Goal: Information Seeking & Learning: Learn about a topic

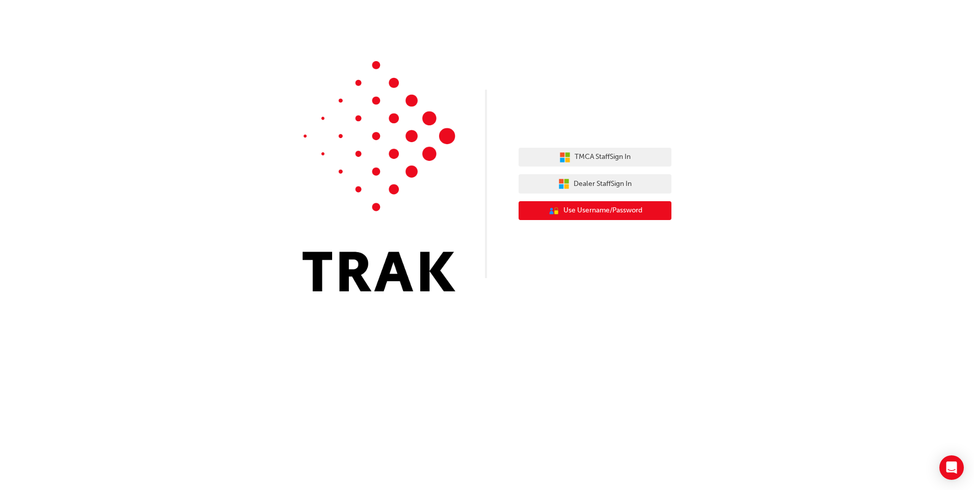
click at [667, 214] on button "User Authentication Icon - Blue Person, Gold Lock Use Username/Password" at bounding box center [595, 210] width 153 height 19
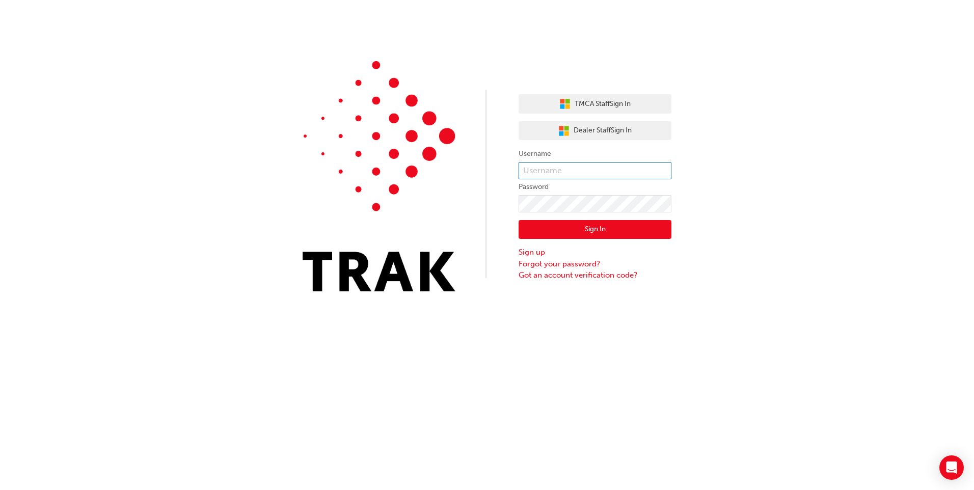
click at [587, 175] on input "text" at bounding box center [595, 170] width 153 height 17
type input "amber.[PERSON_NAME]"
click button "Sign In" at bounding box center [595, 229] width 153 height 19
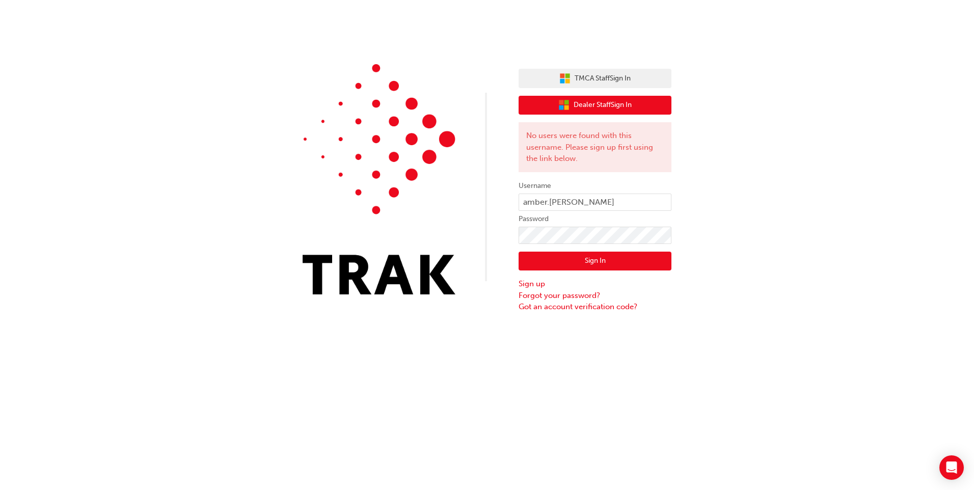
click at [595, 106] on span "Dealer Staff Sign In" at bounding box center [603, 105] width 58 height 12
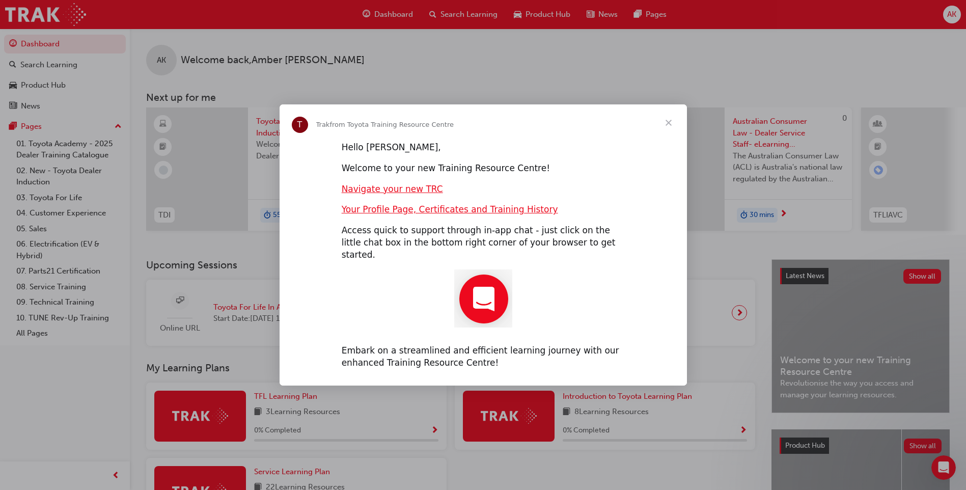
click at [664, 131] on span "Close" at bounding box center [669, 122] width 37 height 37
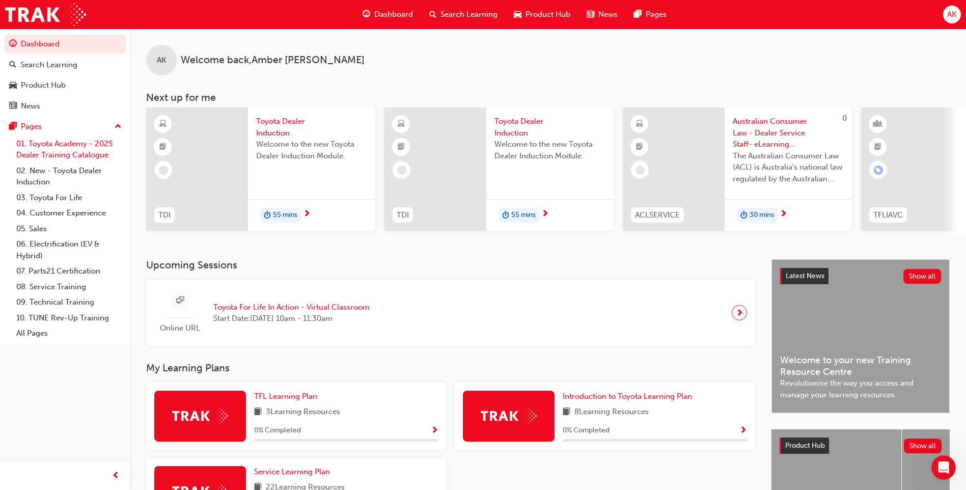
click at [50, 149] on link "01. Toyota Academy - 2025 Dealer Training Catalogue" at bounding box center [69, 149] width 114 height 27
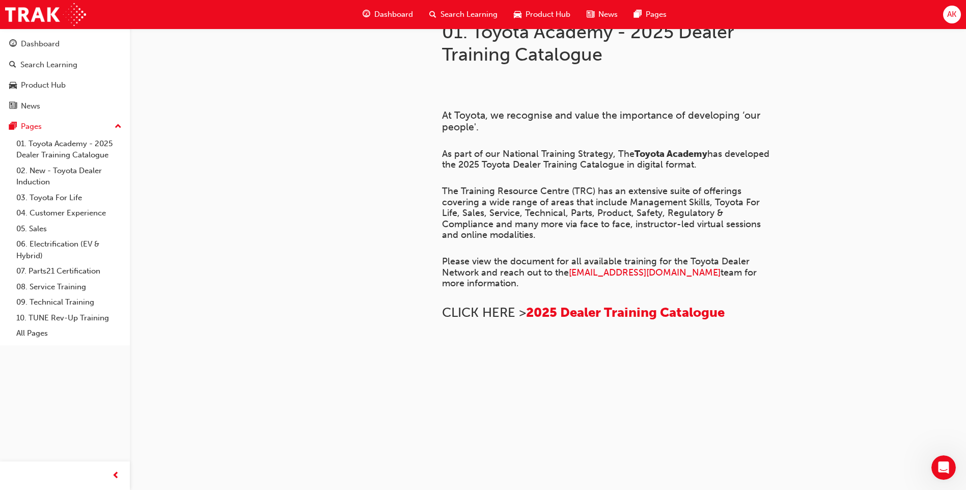
scroll to position [560, 0]
click at [43, 47] on div "Dashboard" at bounding box center [40, 44] width 39 height 12
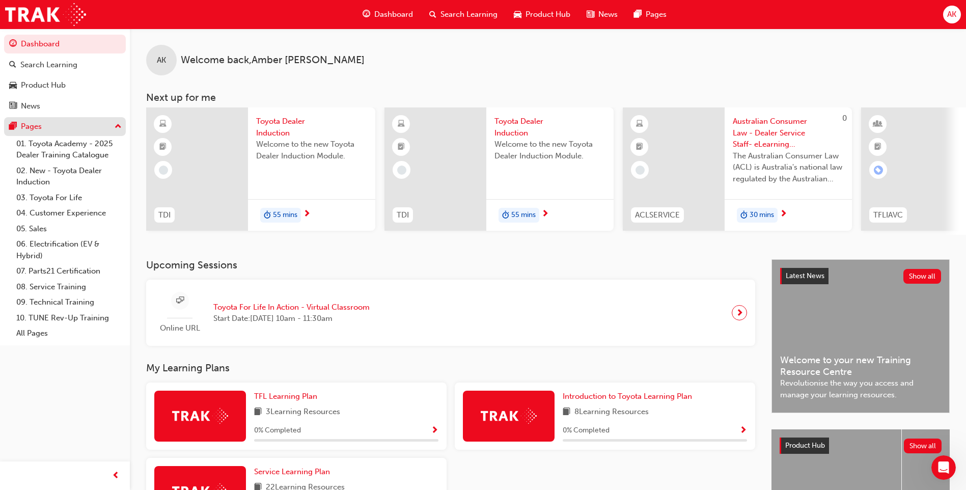
click at [113, 118] on button "Pages" at bounding box center [65, 126] width 122 height 19
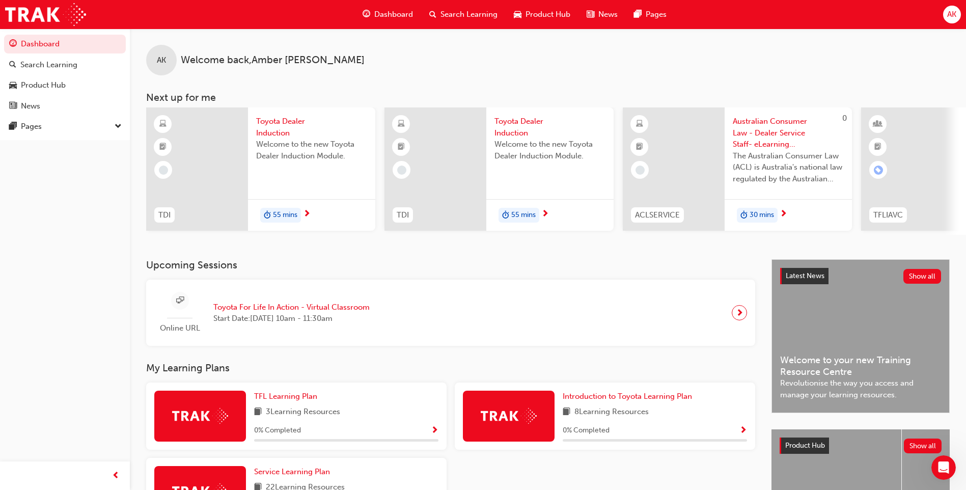
click at [115, 129] on span "down-icon" at bounding box center [118, 126] width 7 height 13
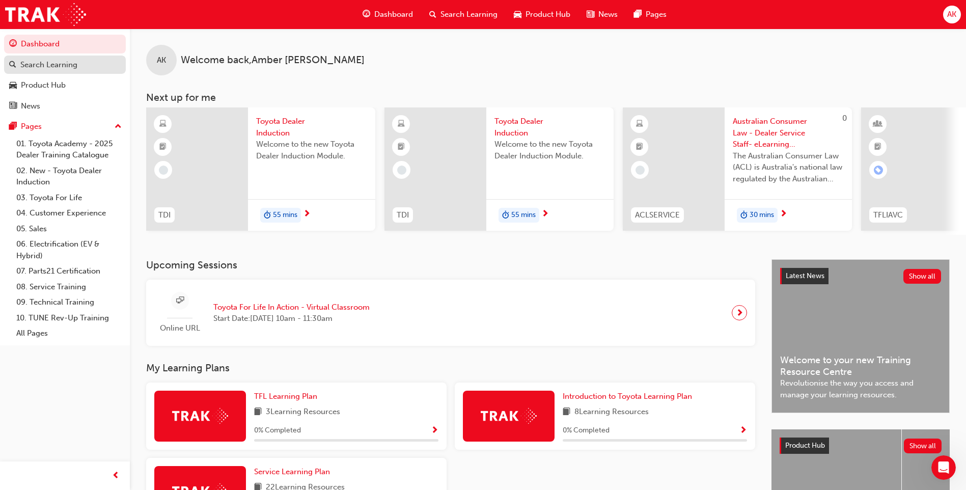
click at [36, 68] on div "Search Learning" at bounding box center [48, 65] width 57 height 12
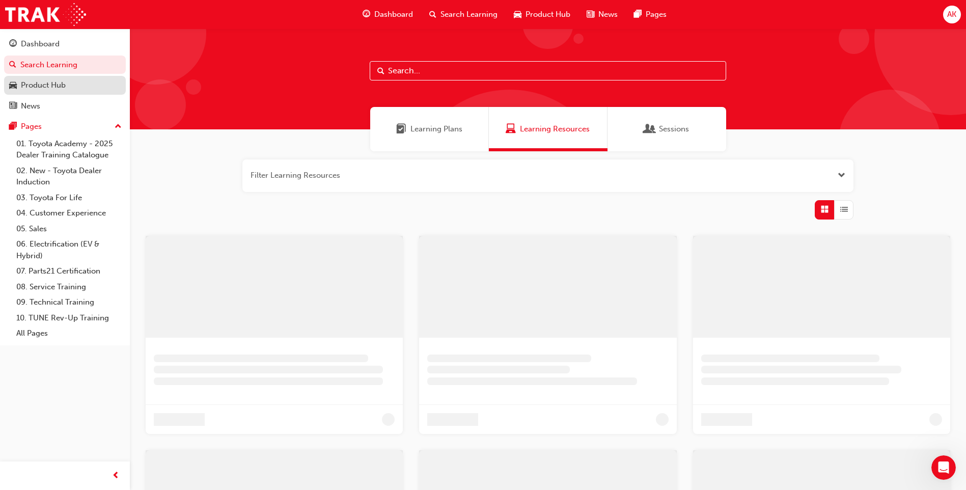
click at [36, 83] on div "Product Hub" at bounding box center [43, 85] width 45 height 12
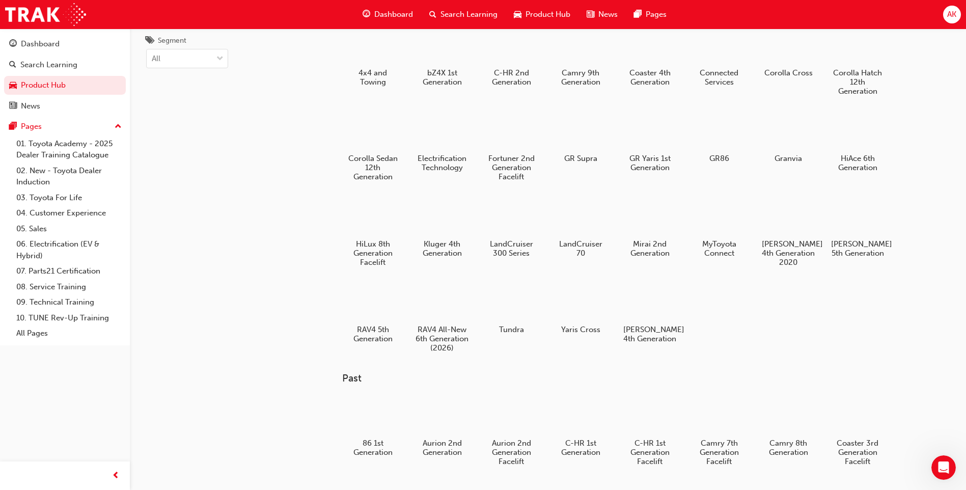
scroll to position [27, 0]
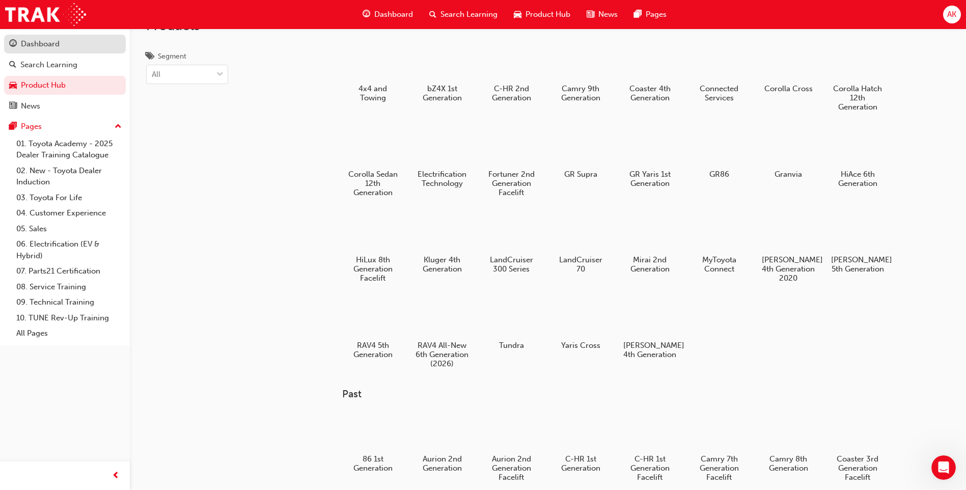
click at [24, 50] on link "Dashboard" at bounding box center [65, 44] width 122 height 19
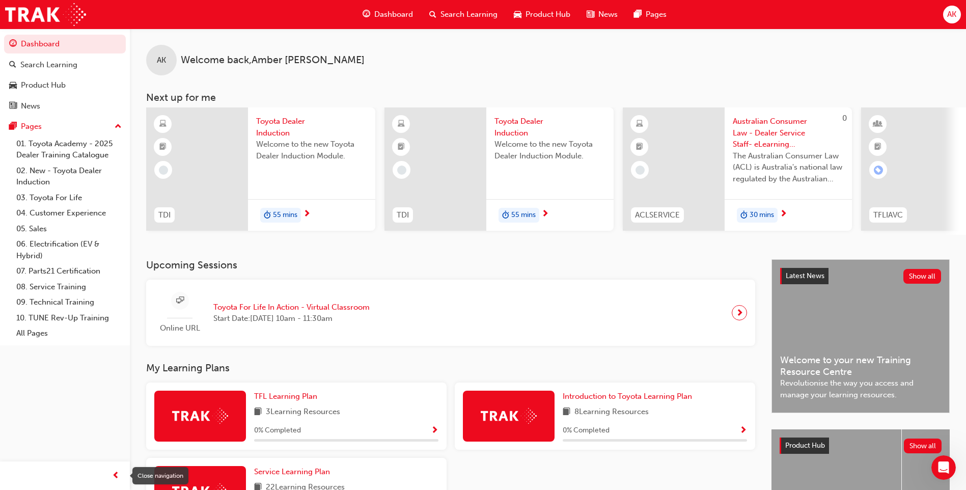
click at [119, 476] on span "prev-icon" at bounding box center [116, 476] width 8 height 13
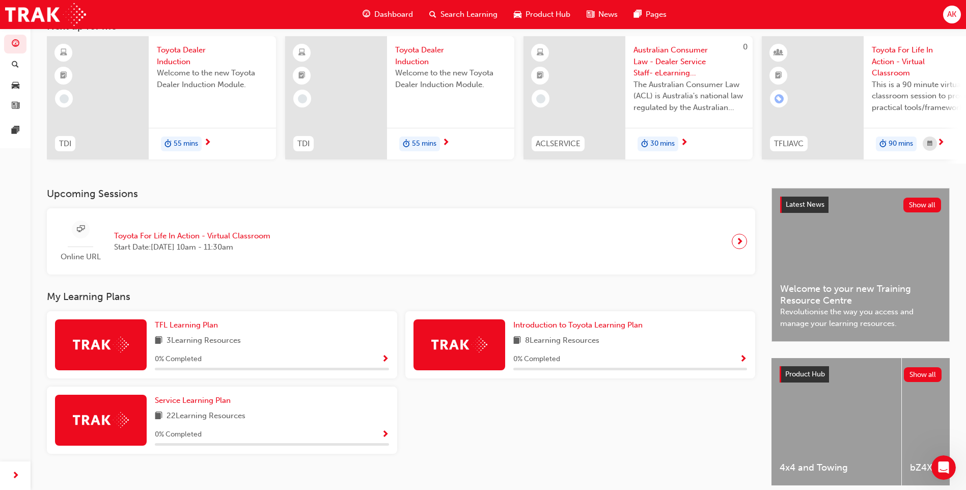
scroll to position [119, 0]
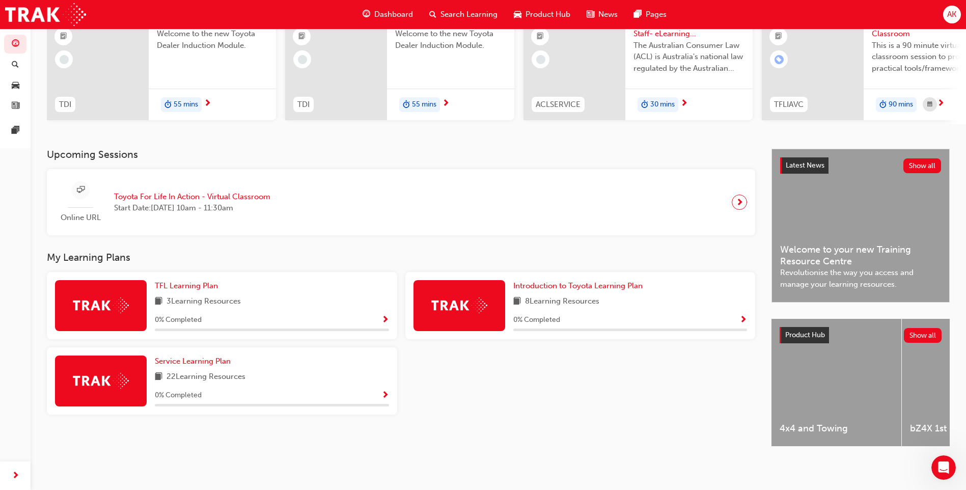
click at [16, 468] on div "button" at bounding box center [15, 476] width 20 height 20
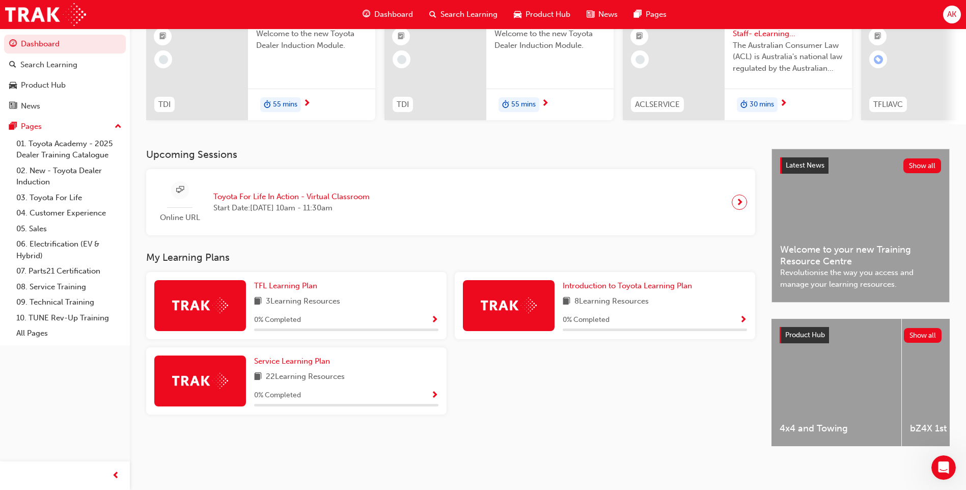
click at [121, 131] on span "up-icon" at bounding box center [118, 126] width 7 height 13
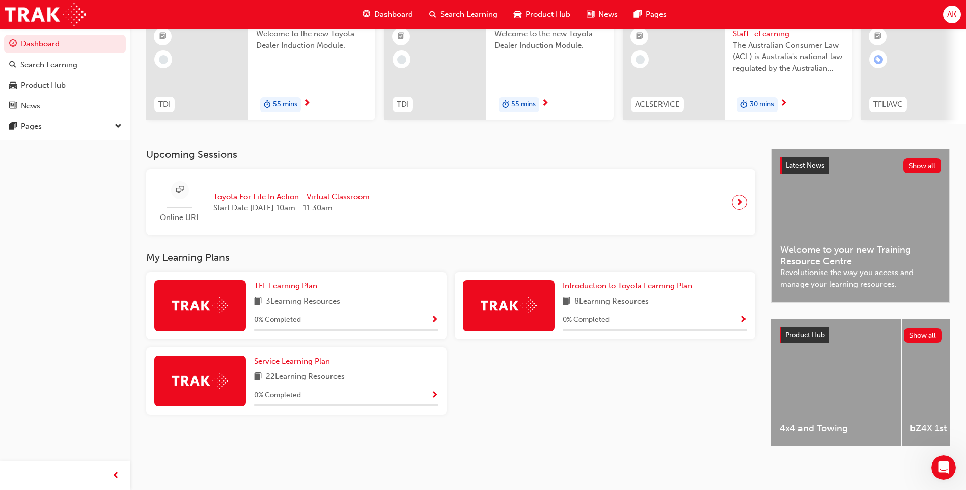
click at [121, 131] on span "down-icon" at bounding box center [118, 126] width 7 height 13
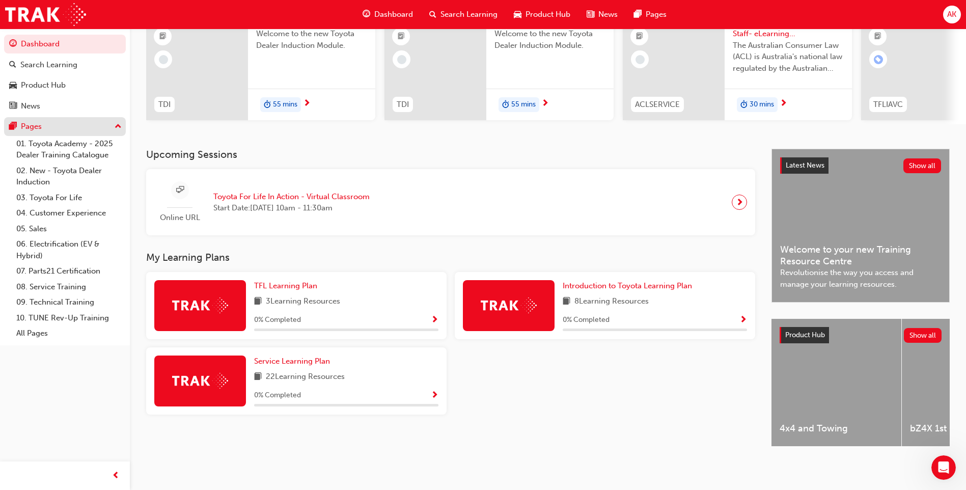
click at [114, 118] on button "Pages" at bounding box center [65, 126] width 122 height 19
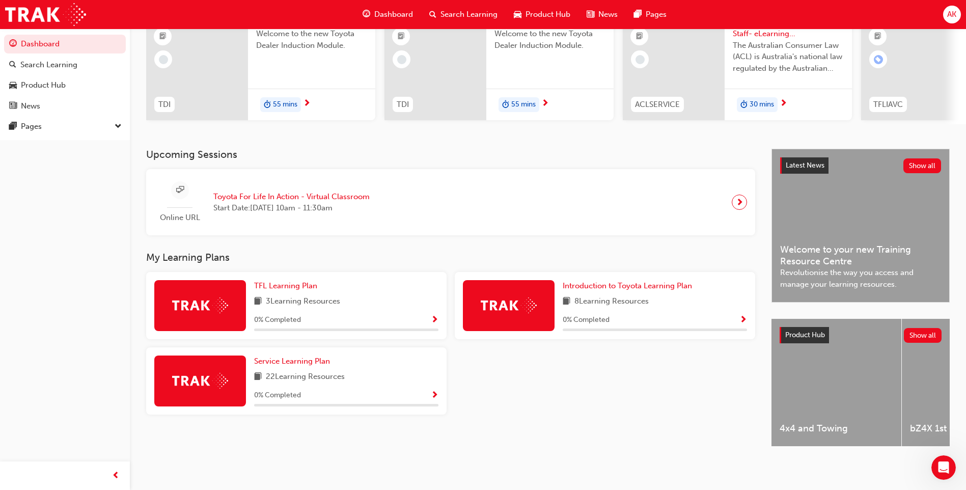
click at [116, 123] on span "down-icon" at bounding box center [118, 126] width 7 height 13
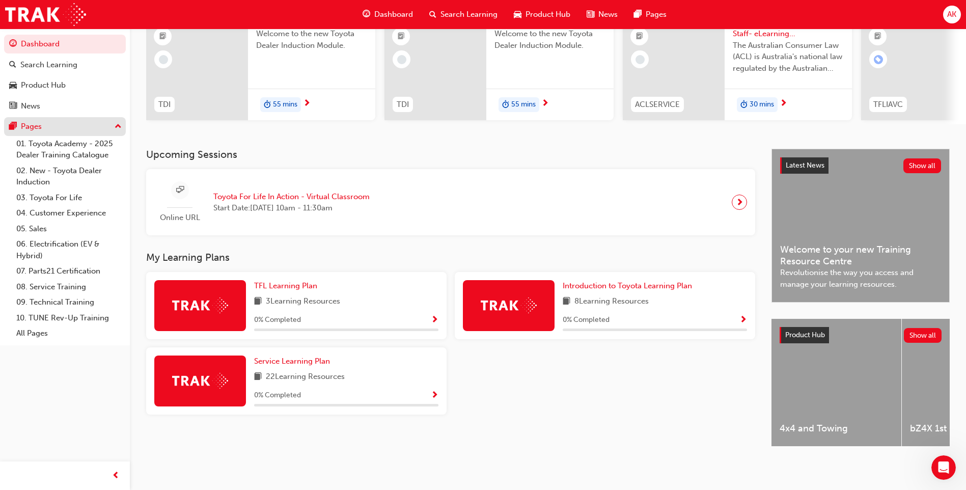
click at [110, 135] on button "Pages" at bounding box center [65, 126] width 122 height 19
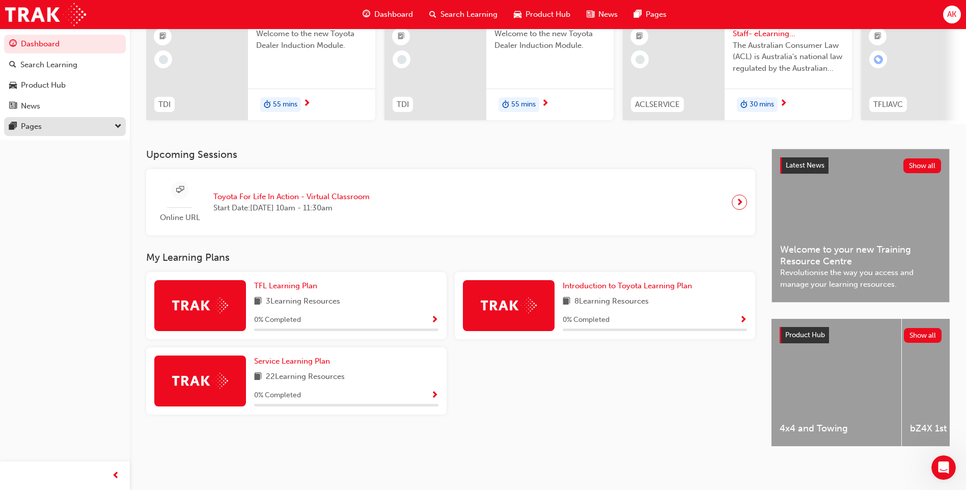
click at [110, 135] on button "Pages" at bounding box center [65, 126] width 122 height 19
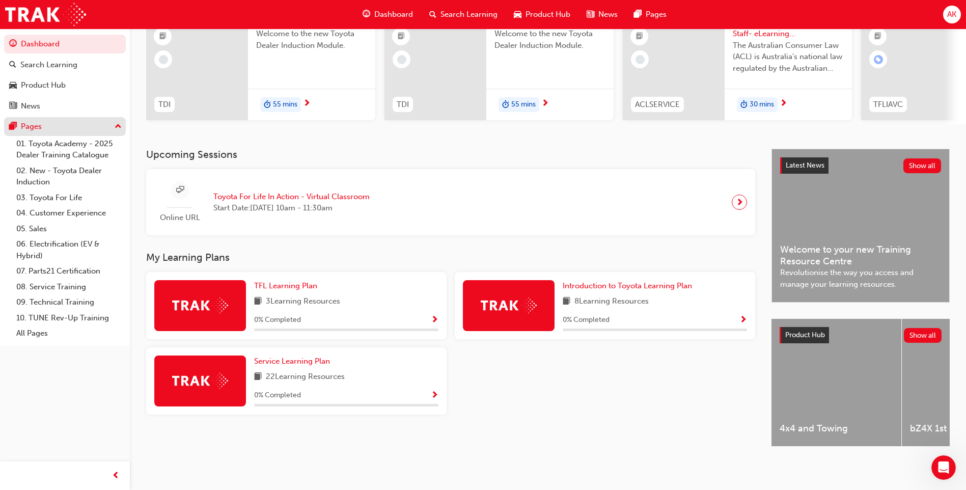
click at [125, 119] on button "Pages" at bounding box center [65, 126] width 122 height 19
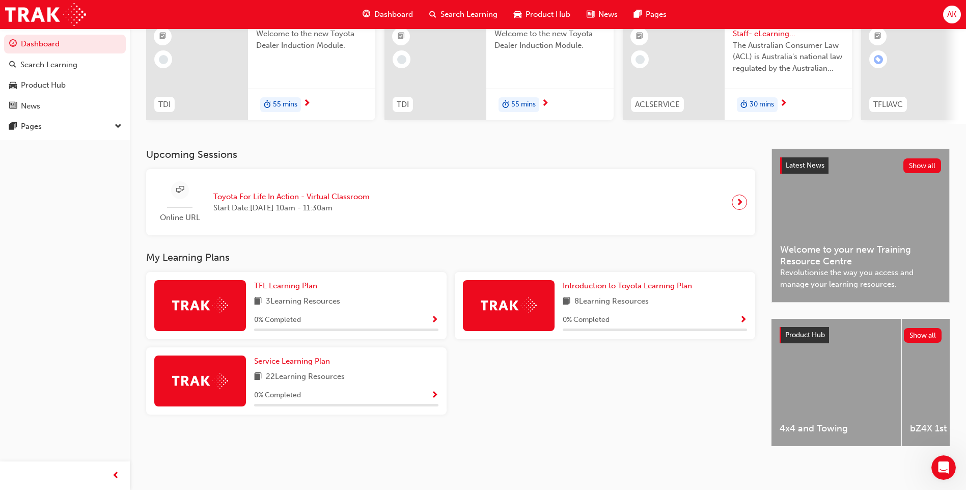
click at [117, 135] on div "button" at bounding box center [118, 126] width 7 height 19
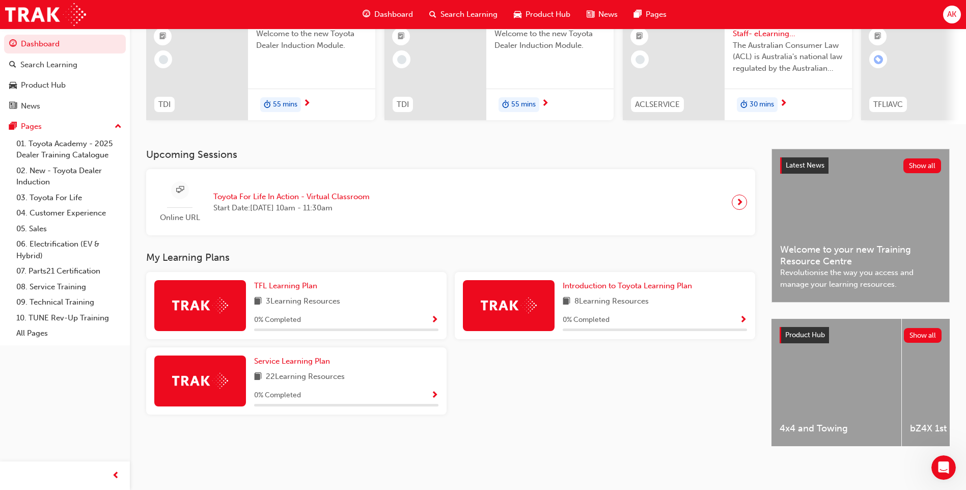
click at [117, 135] on div "button" at bounding box center [118, 126] width 7 height 19
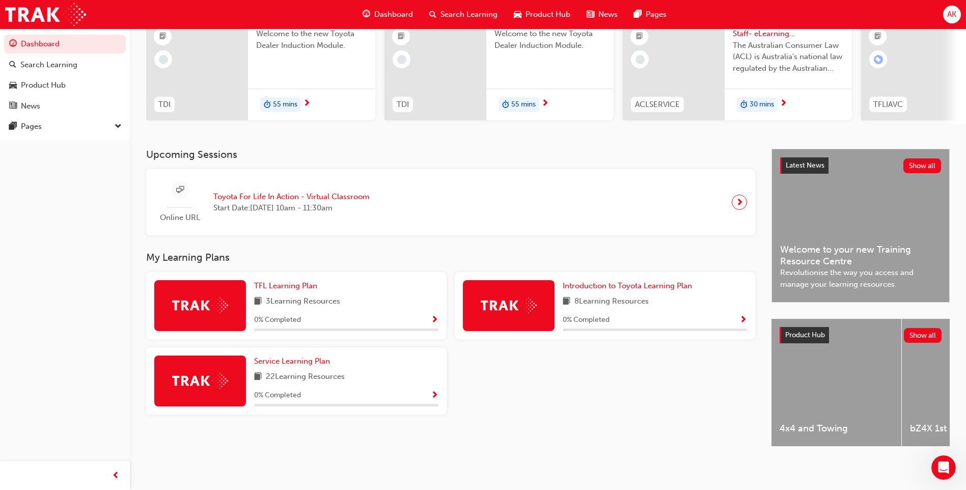
click at [116, 135] on div "button" at bounding box center [118, 126] width 7 height 19
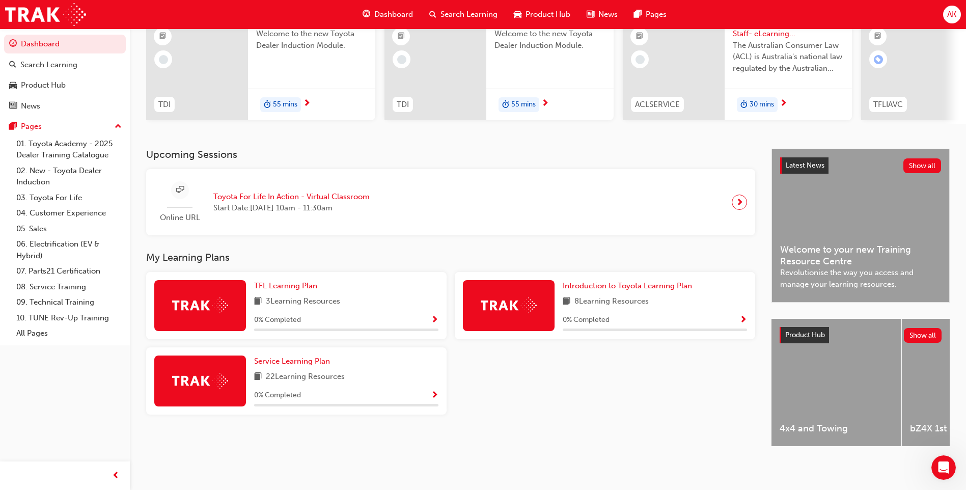
click at [119, 127] on span "up-icon" at bounding box center [118, 126] width 7 height 13
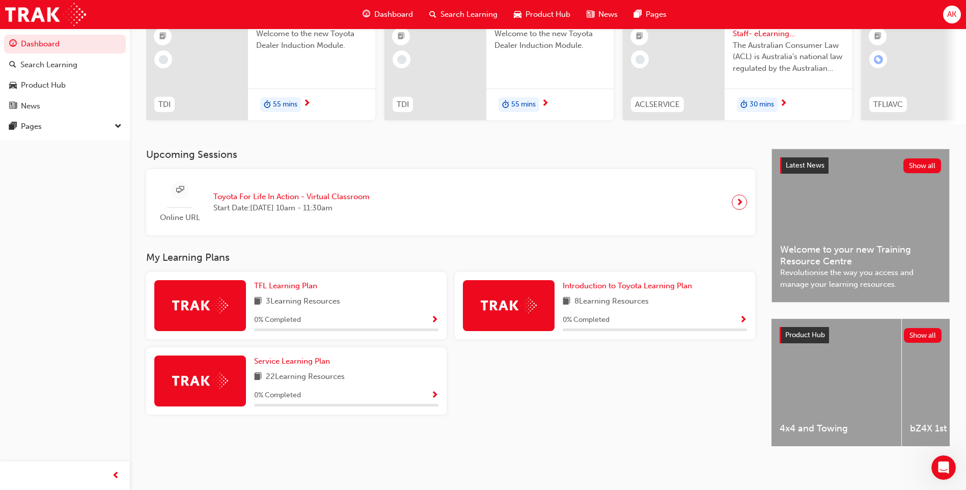
drag, startPoint x: 662, startPoint y: 461, endPoint x: 656, endPoint y: 456, distance: 7.3
click at [662, 461] on div "Upcoming Sessions Online URL Toyota For Life In Action - Virtual Classroom Star…" at bounding box center [459, 307] width 626 height 316
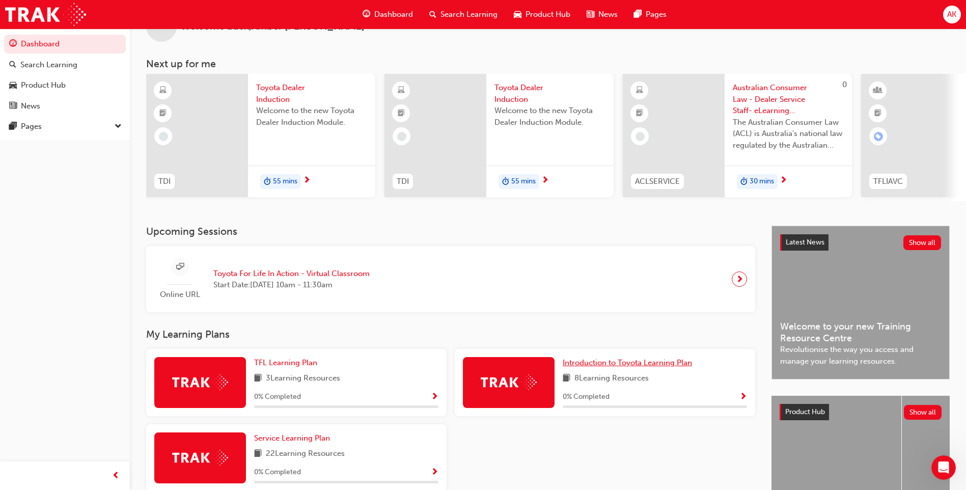
scroll to position [0, 0]
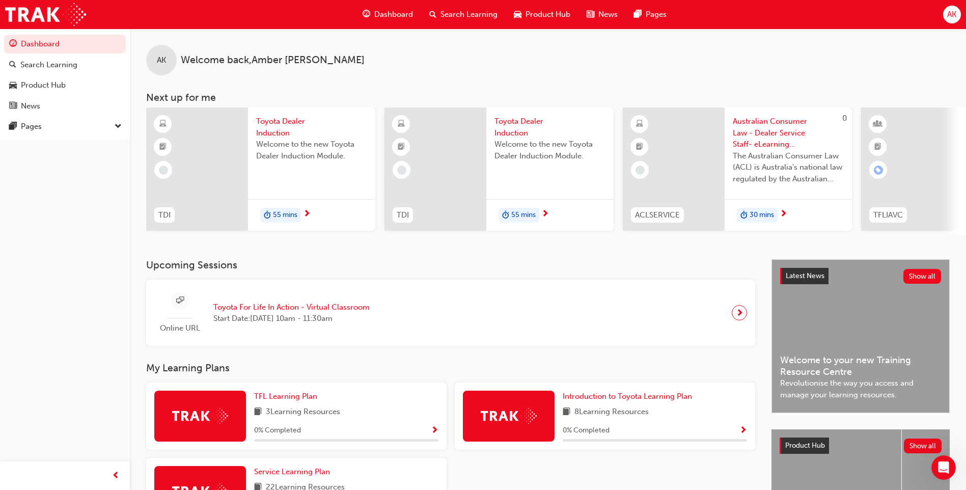
click at [294, 222] on div "55 mins" at bounding box center [280, 215] width 41 height 15
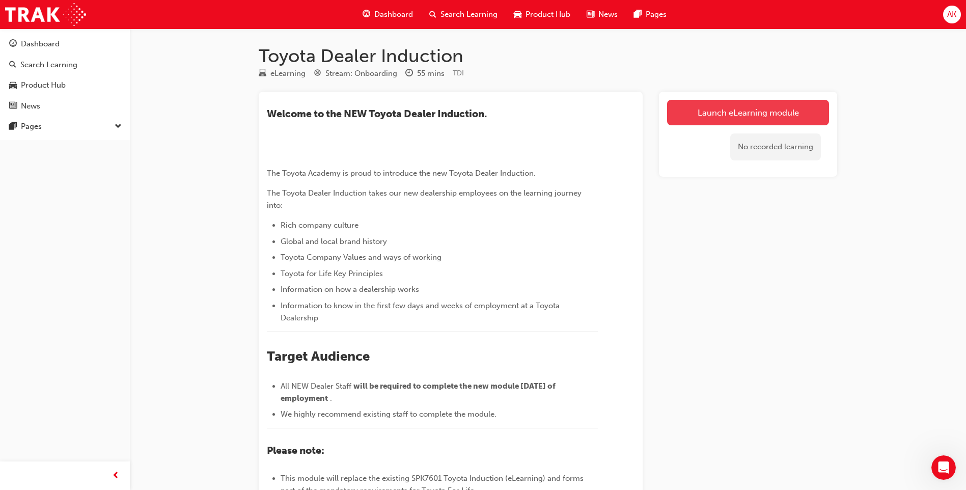
click at [759, 116] on link "Launch eLearning module" at bounding box center [748, 112] width 162 height 25
